Goal: Information Seeking & Learning: Learn about a topic

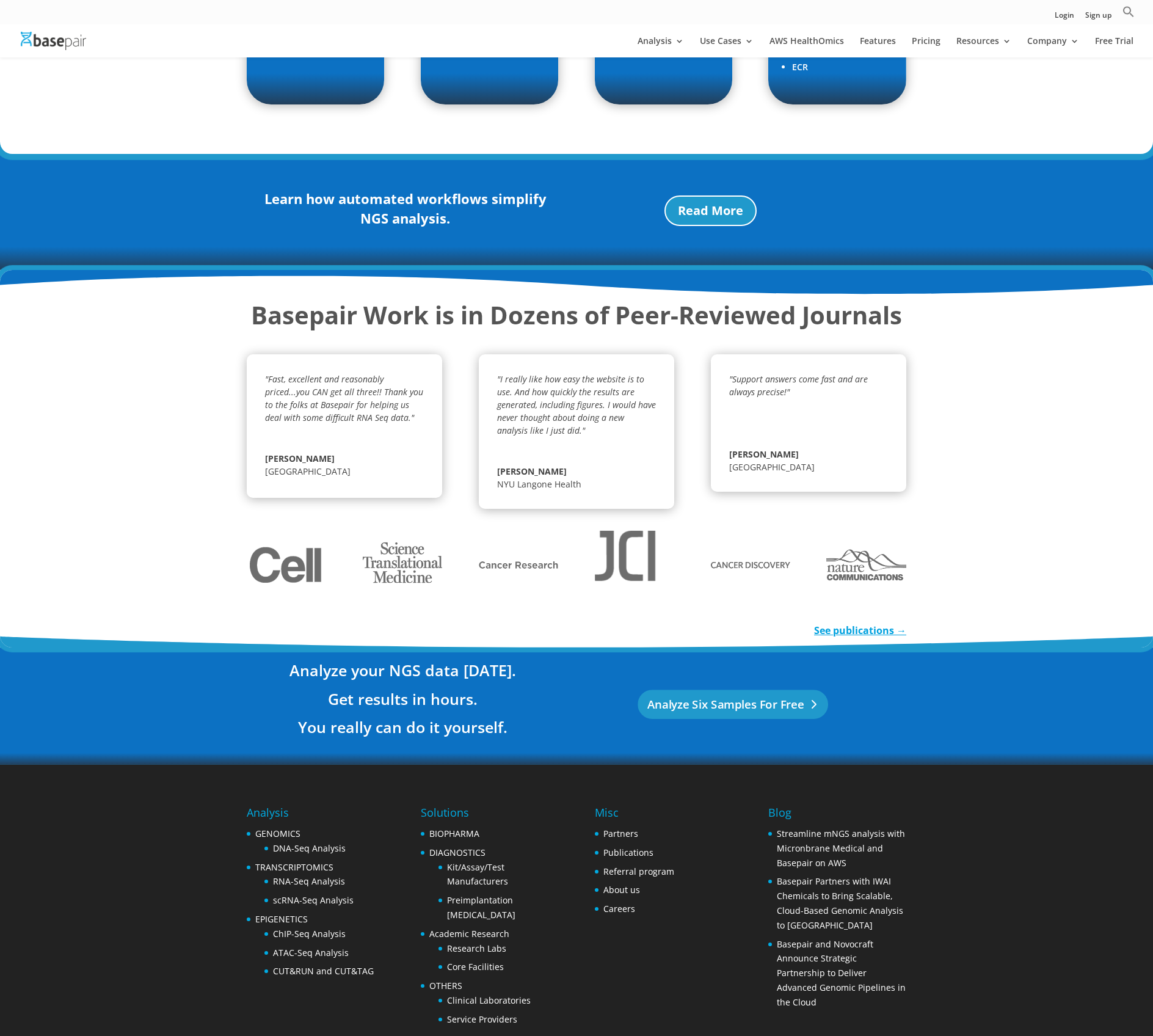
scroll to position [1686, 0]
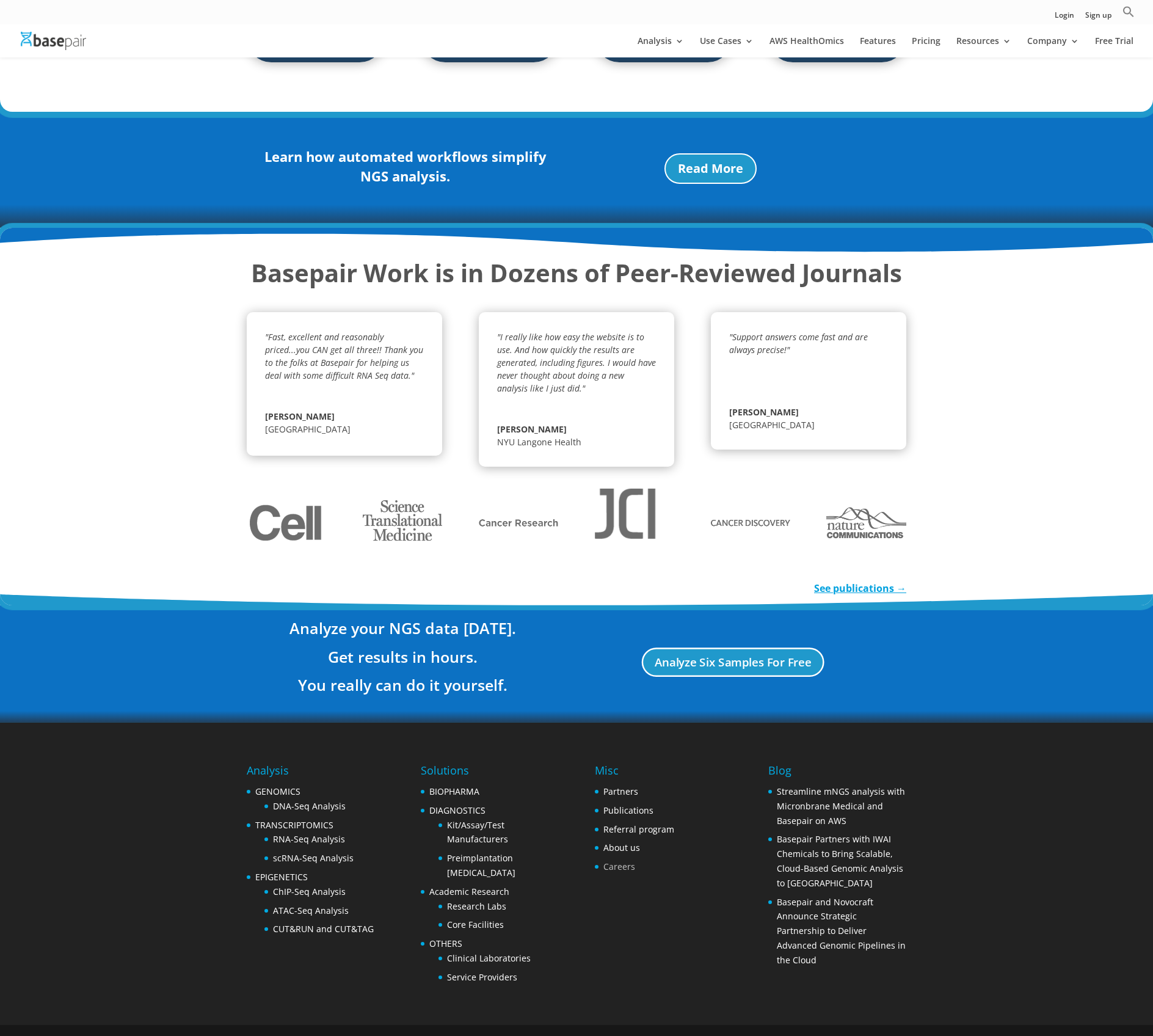
click at [625, 860] on link "Careers" at bounding box center [619, 866] width 32 height 11
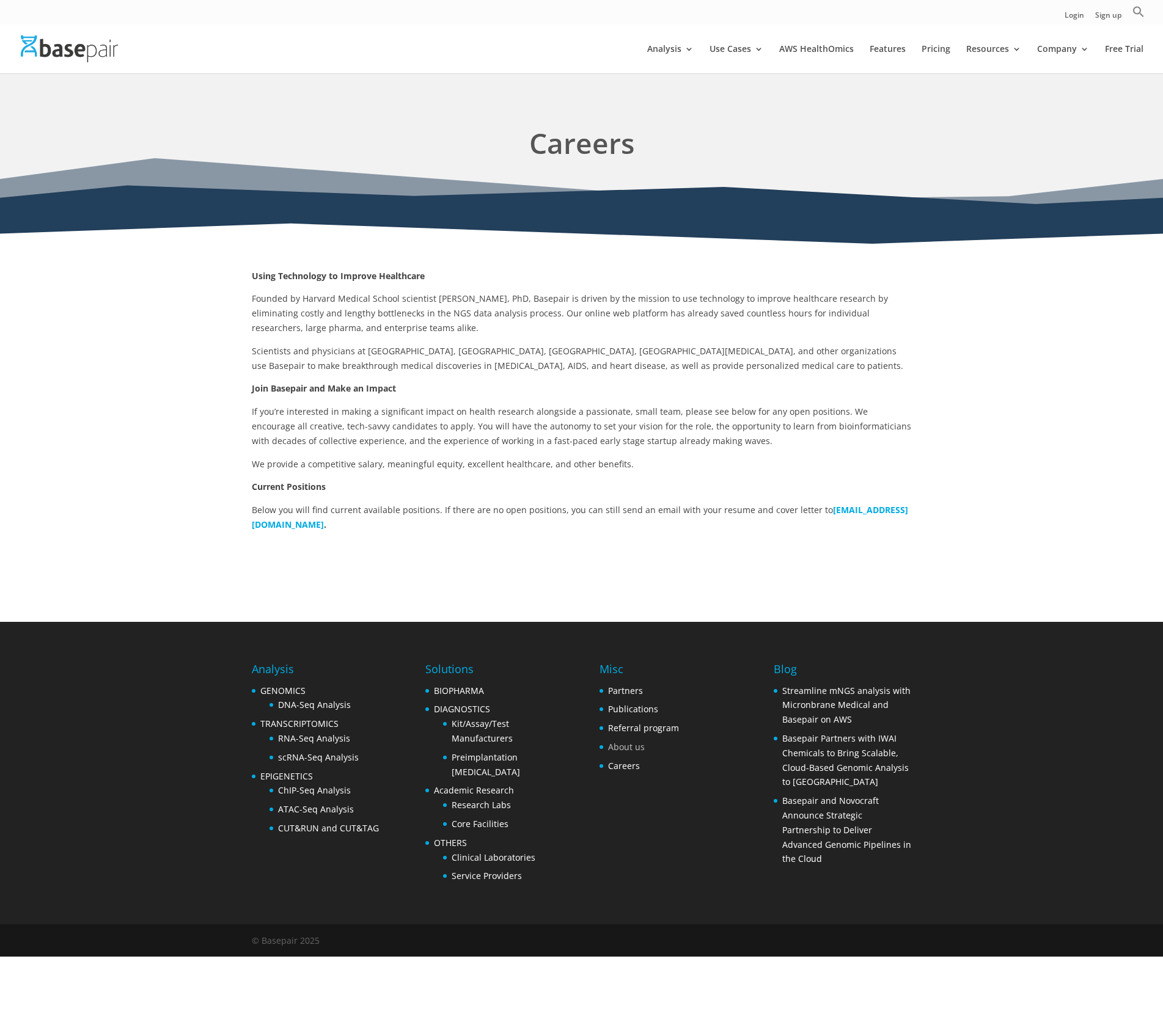
click at [625, 743] on link "About us" at bounding box center [626, 747] width 37 height 11
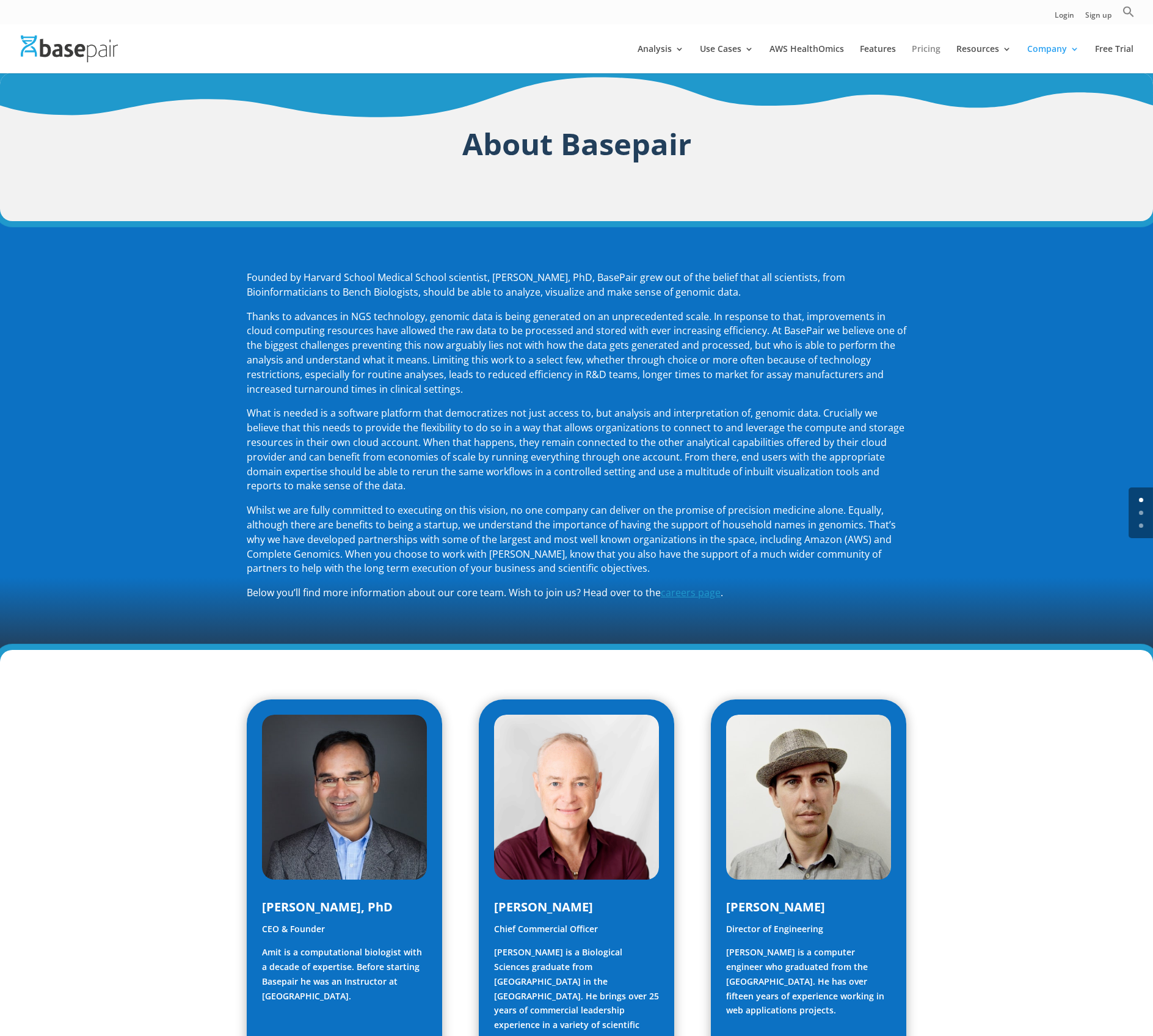
click at [939, 47] on link "Pricing" at bounding box center [926, 59] width 28 height 28
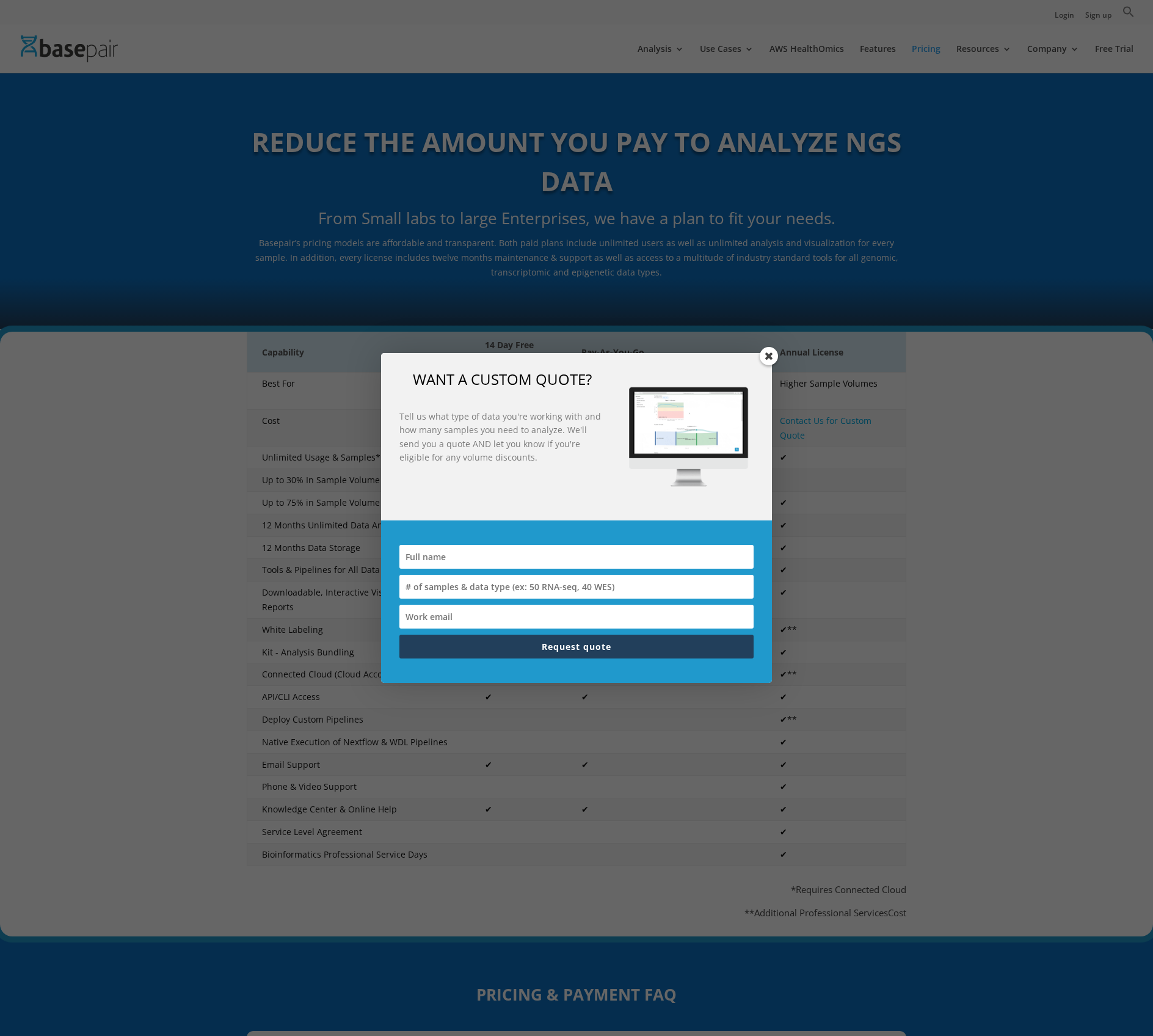
click at [771, 361] on span at bounding box center [769, 355] width 18 height 18
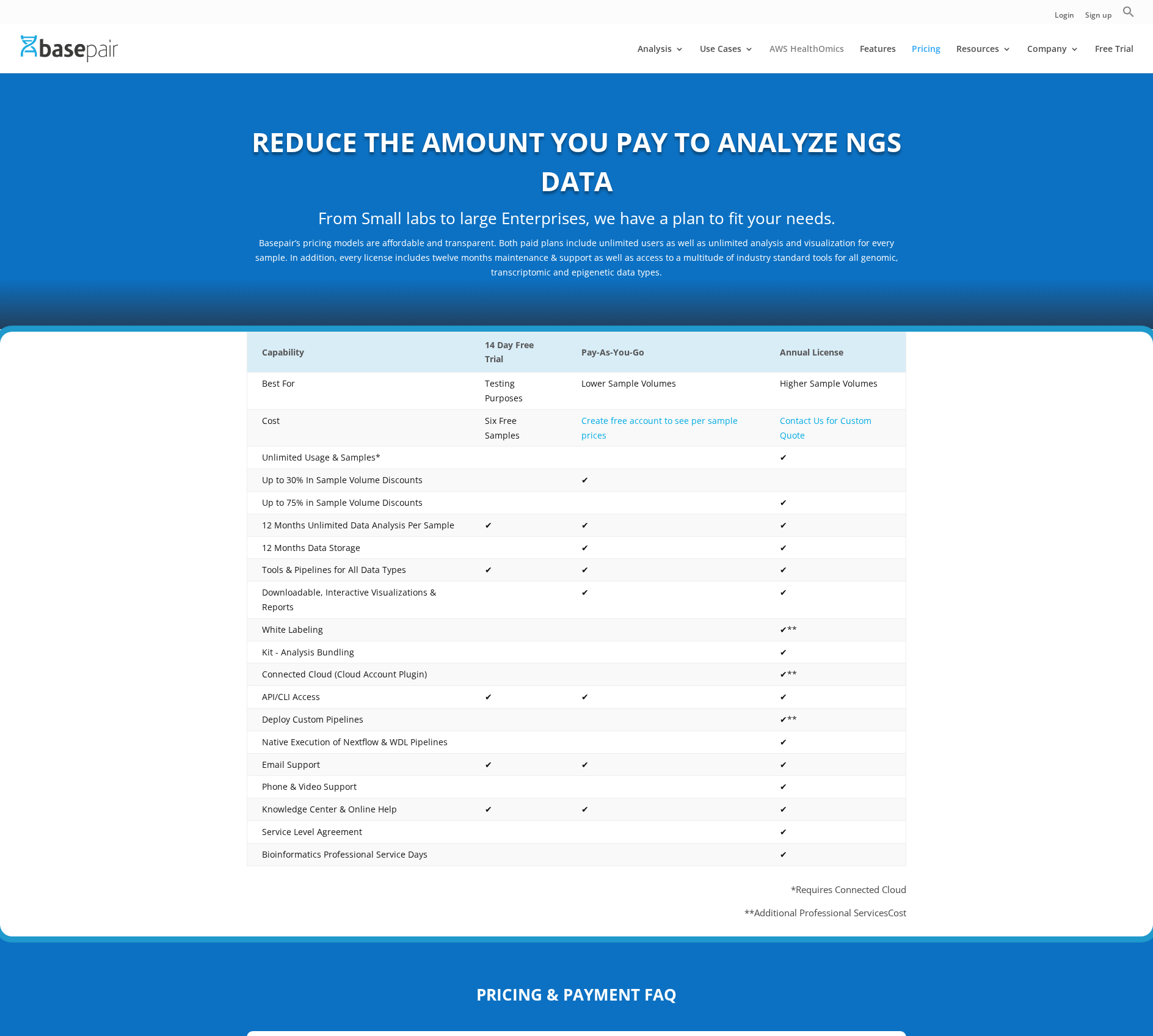
click at [821, 53] on link "AWS HealthOmics" at bounding box center [806, 59] width 75 height 28
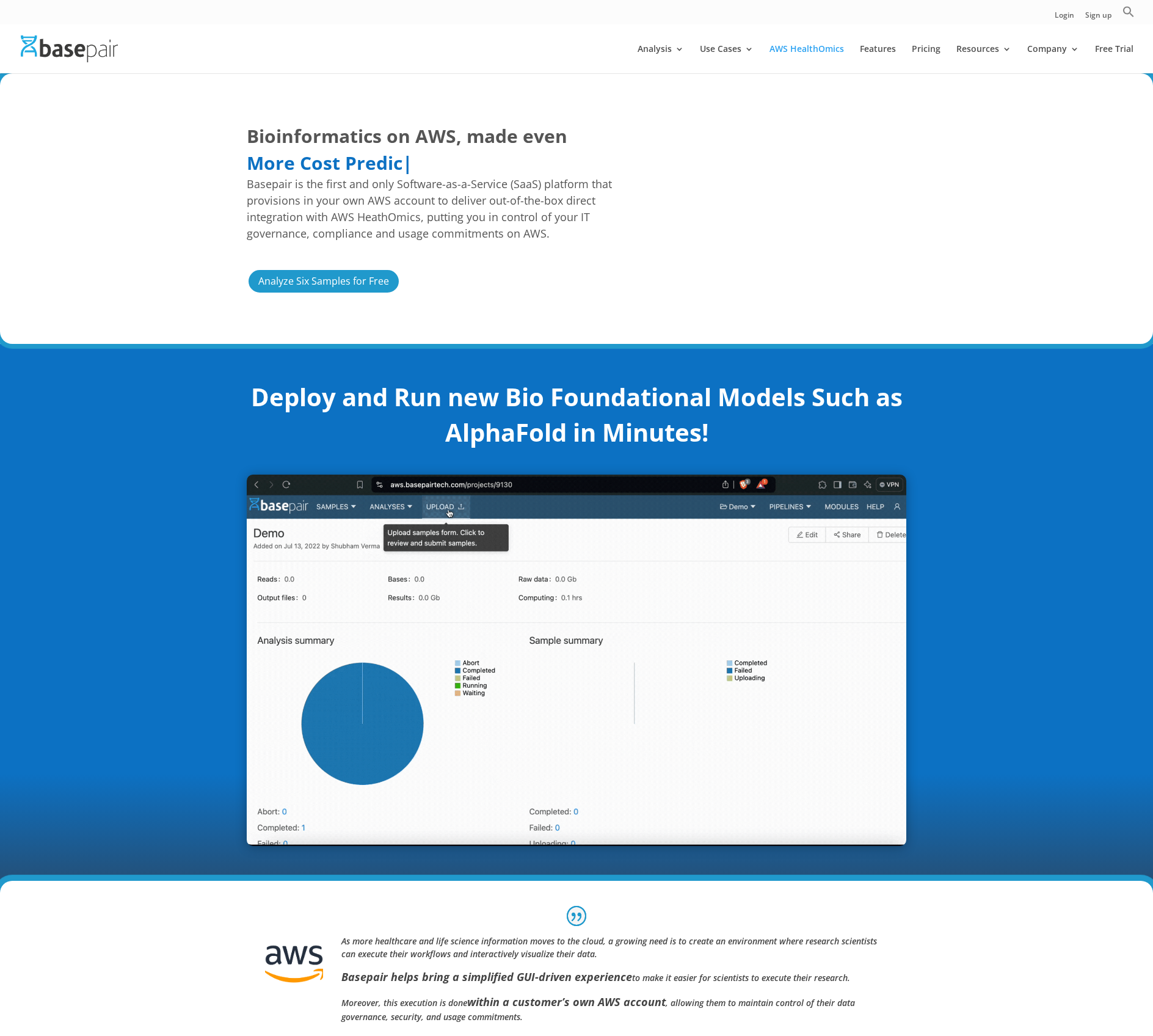
click at [64, 56] on img at bounding box center [69, 49] width 97 height 26
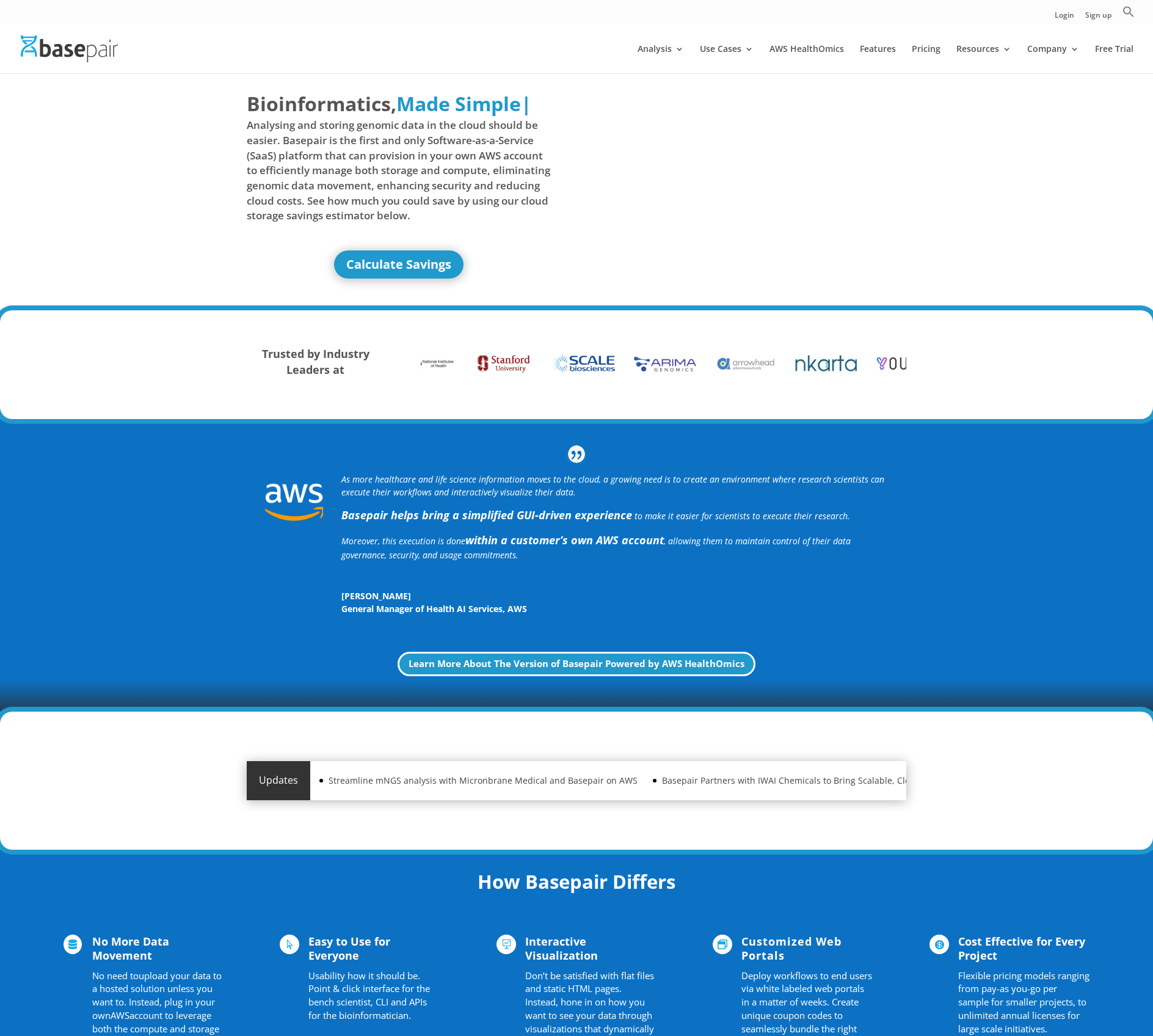
click at [397, 217] on span "Analysing and storing genomic data in the cloud should be easier. Basepair is t…" at bounding box center [398, 170] width 304 height 105
click at [627, 662] on link "Learn More About The Version of Basepair Powered by AWS HealthOmics" at bounding box center [577, 664] width 365 height 25
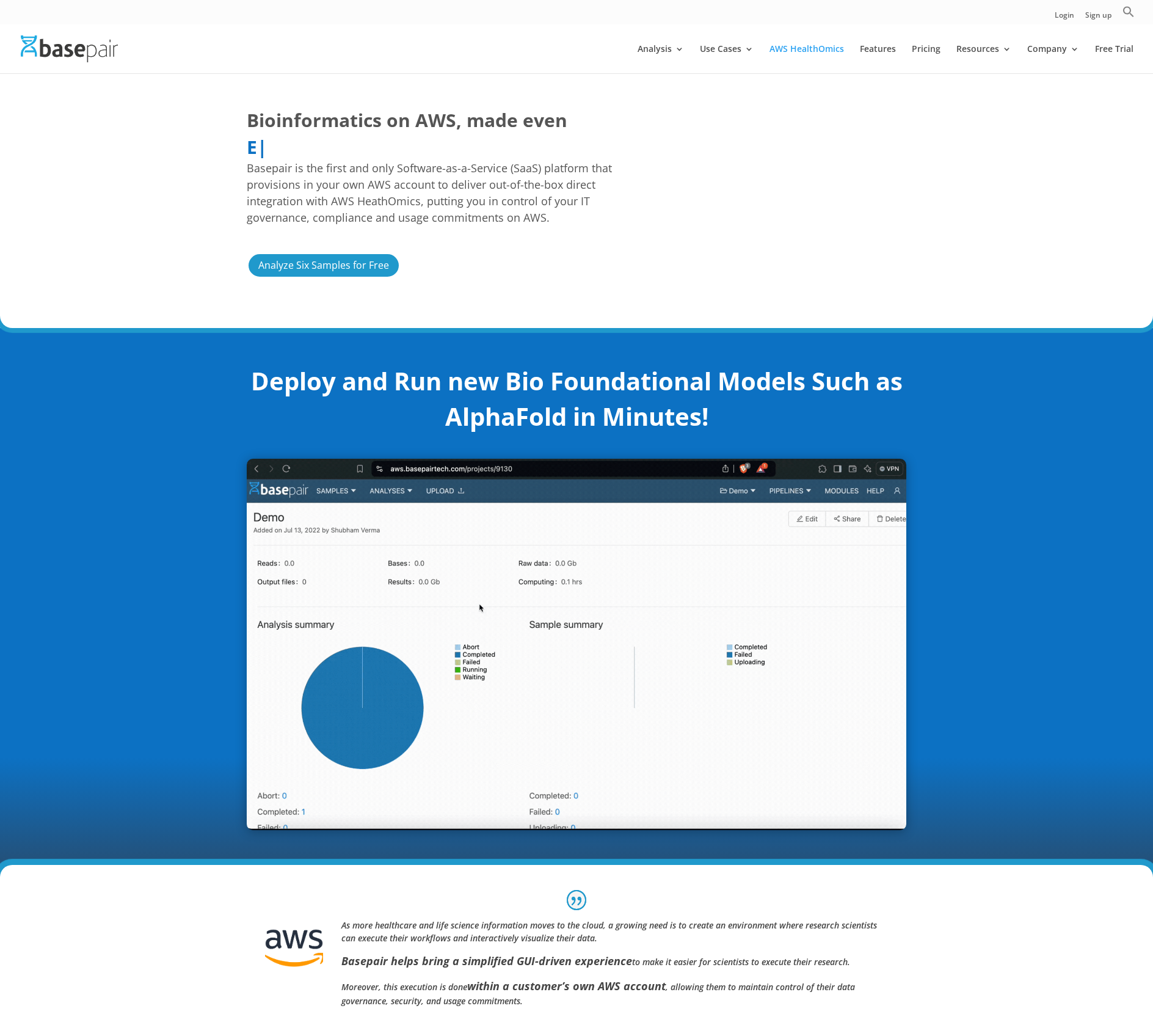
scroll to position [24, 0]
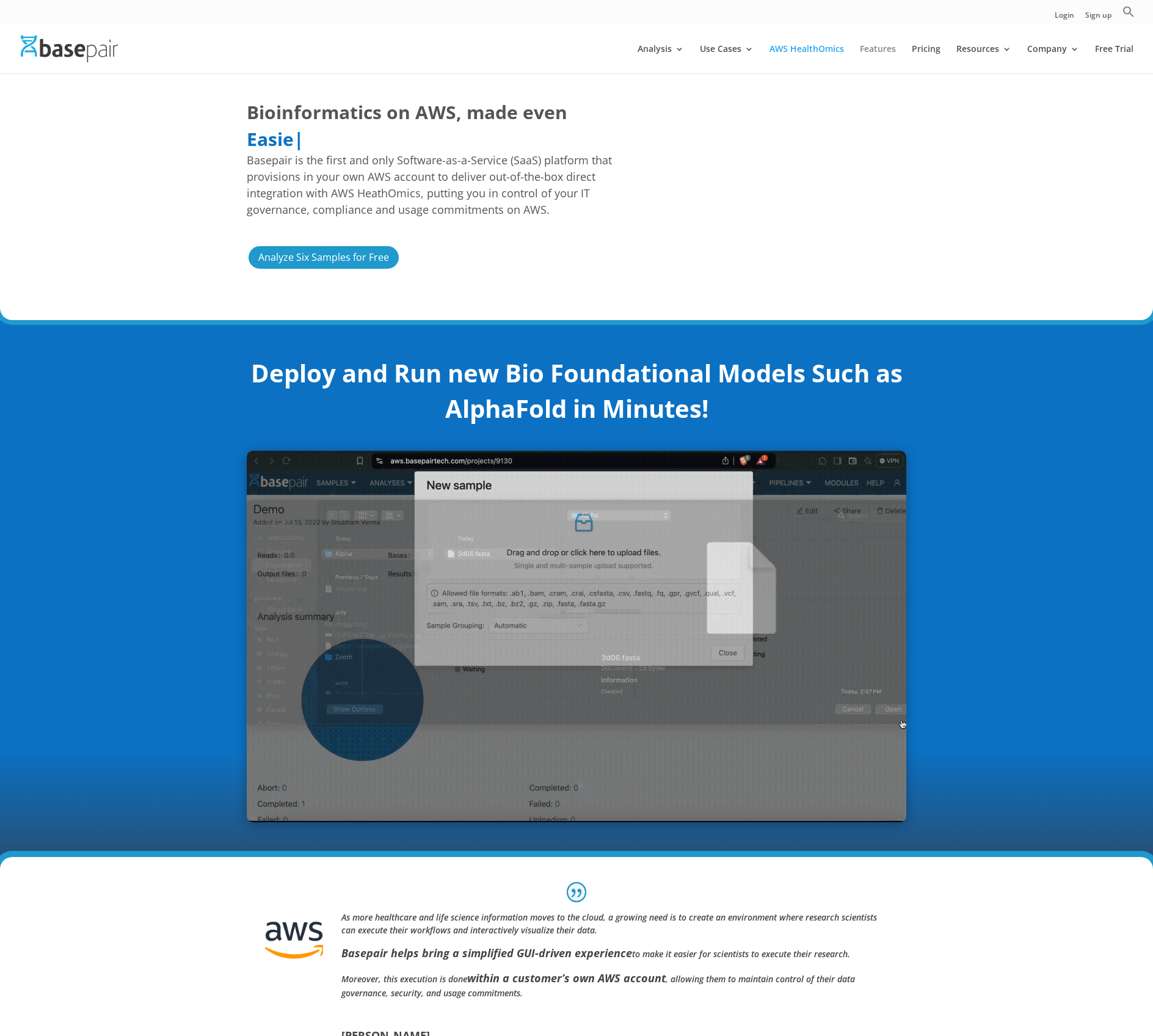
click at [877, 47] on link "Features" at bounding box center [878, 59] width 36 height 28
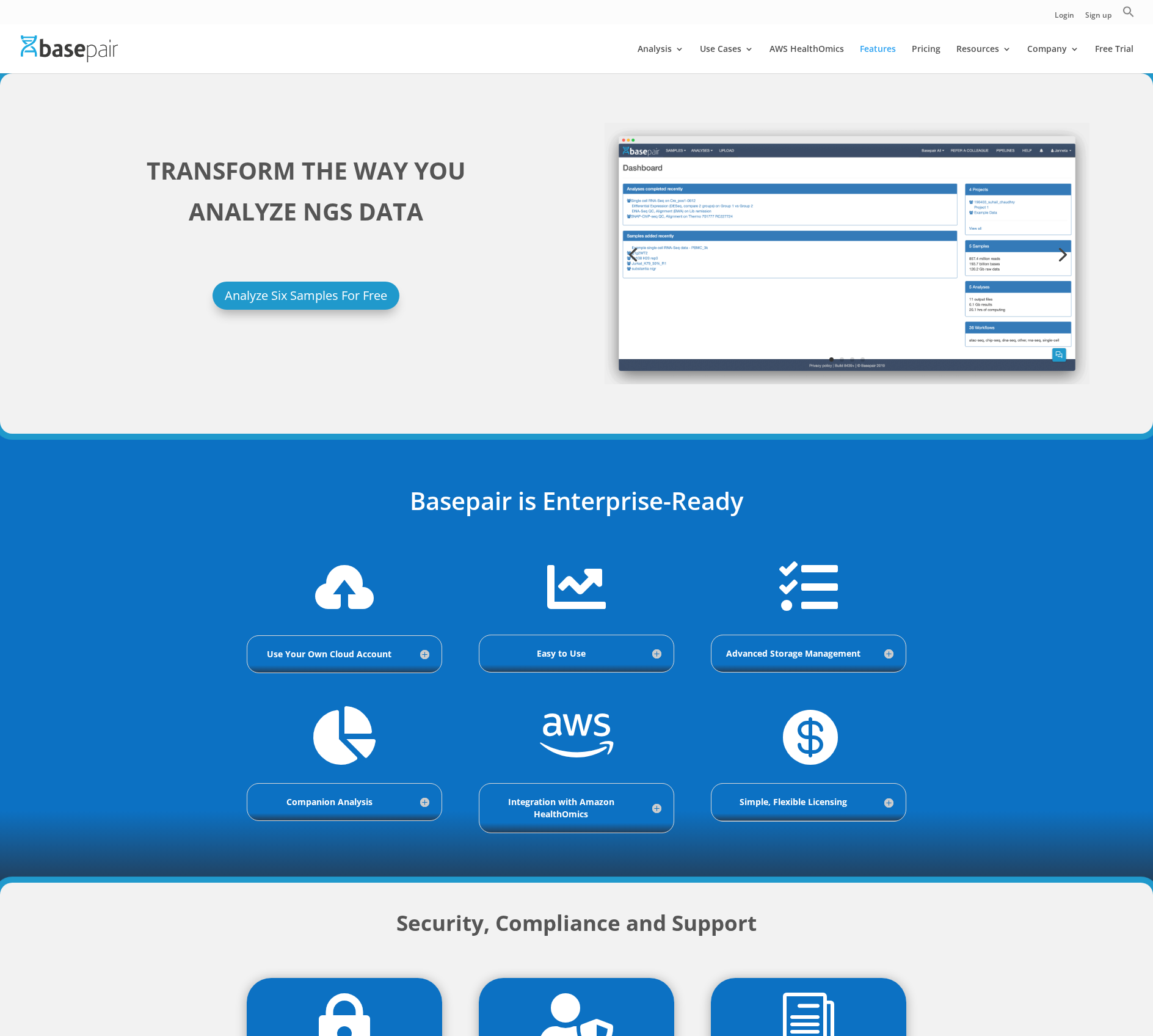
click at [347, 649] on h5 "Use Your Own Cloud Account" at bounding box center [345, 654] width 170 height 12
